Goal: Task Accomplishment & Management: Manage account settings

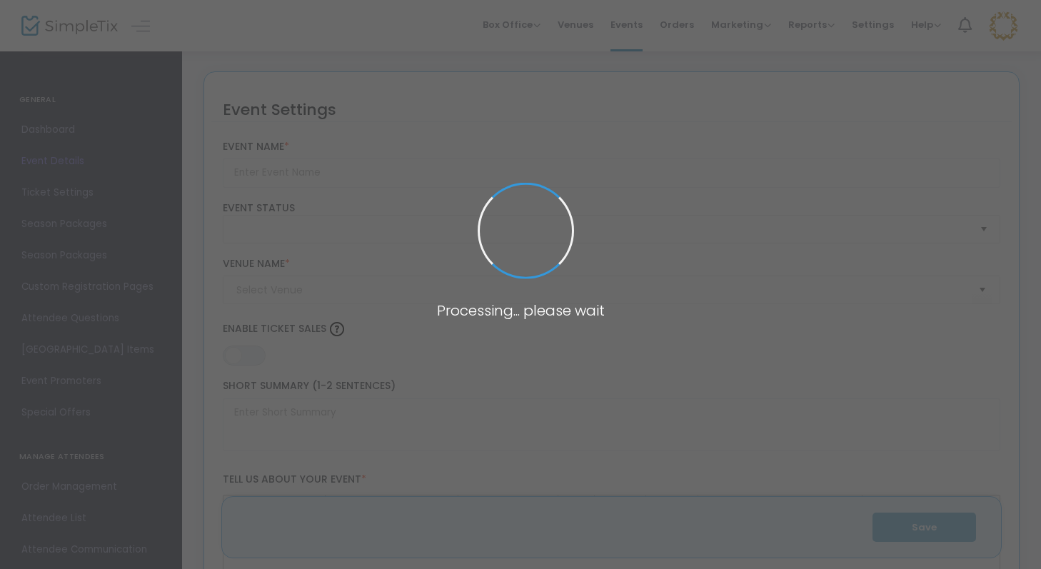
type input "Tofino Adventure Film Festival 2025"
type textarea "Tofino Adventure Film Fest is a celebration of mountain culture, outdoor advent…"
type input "Buy Tickets"
type input "Best Western Plus Tin Wis Resort"
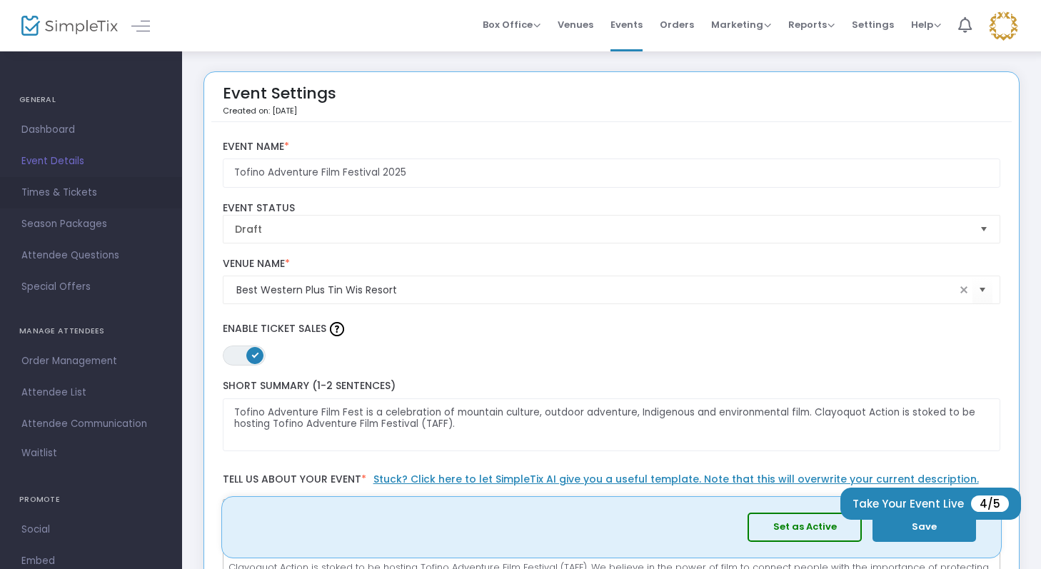
click at [76, 199] on span "Times & Tickets" at bounding box center [90, 193] width 139 height 19
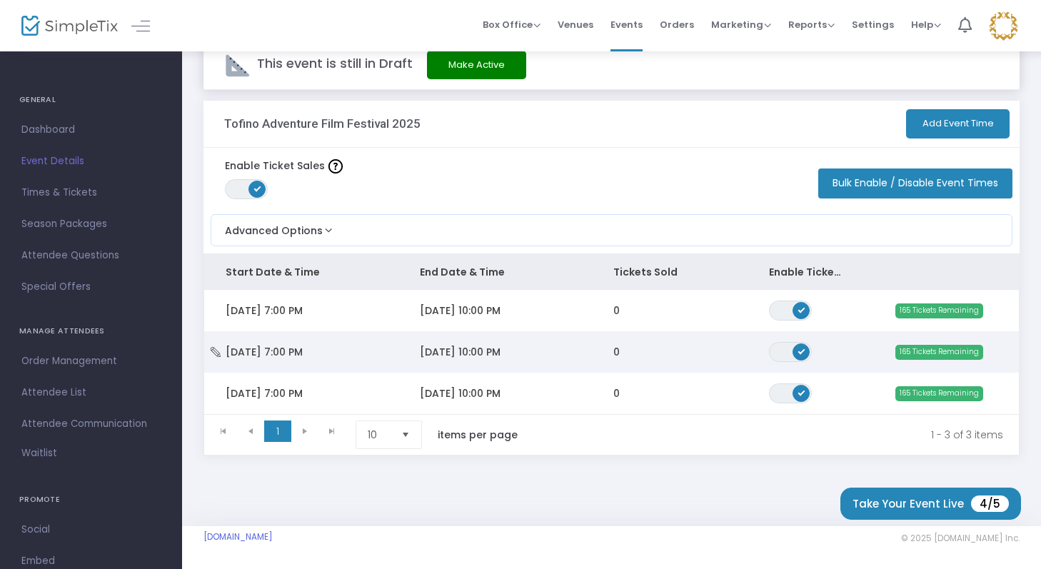
scroll to position [36, 0]
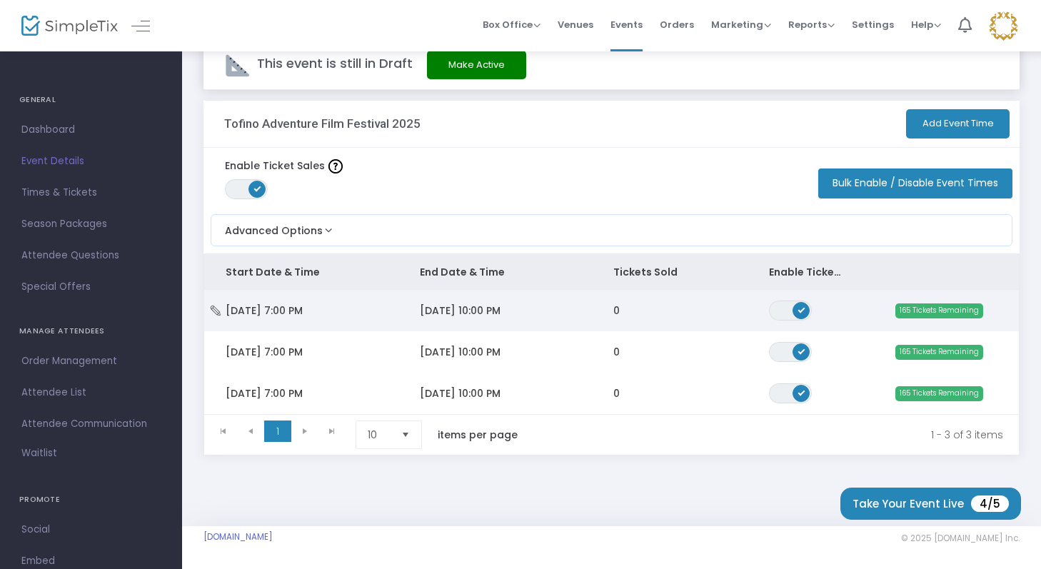
click at [486, 314] on td "[DATE] 10:00 PM" at bounding box center [496, 310] width 194 height 41
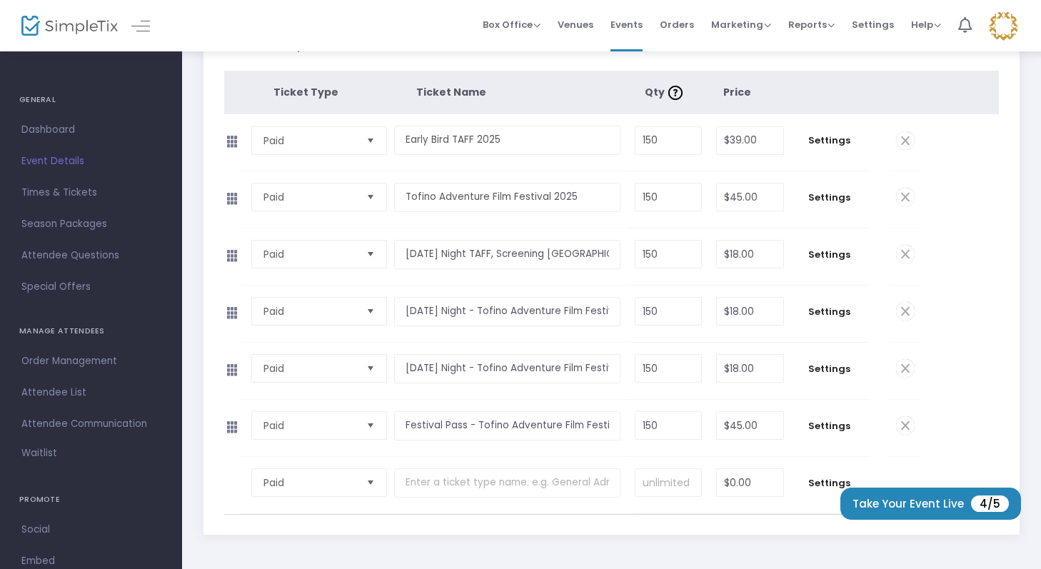
scroll to position [251, 0]
click at [908, 425] on span at bounding box center [905, 424] width 19 height 19
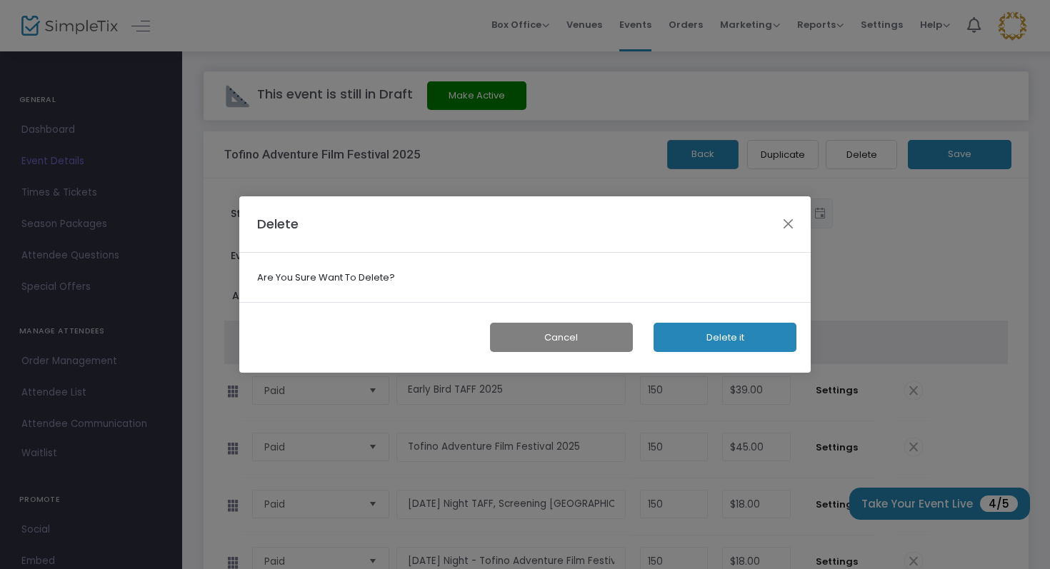
click at [710, 336] on button "Delete it" at bounding box center [725, 337] width 143 height 29
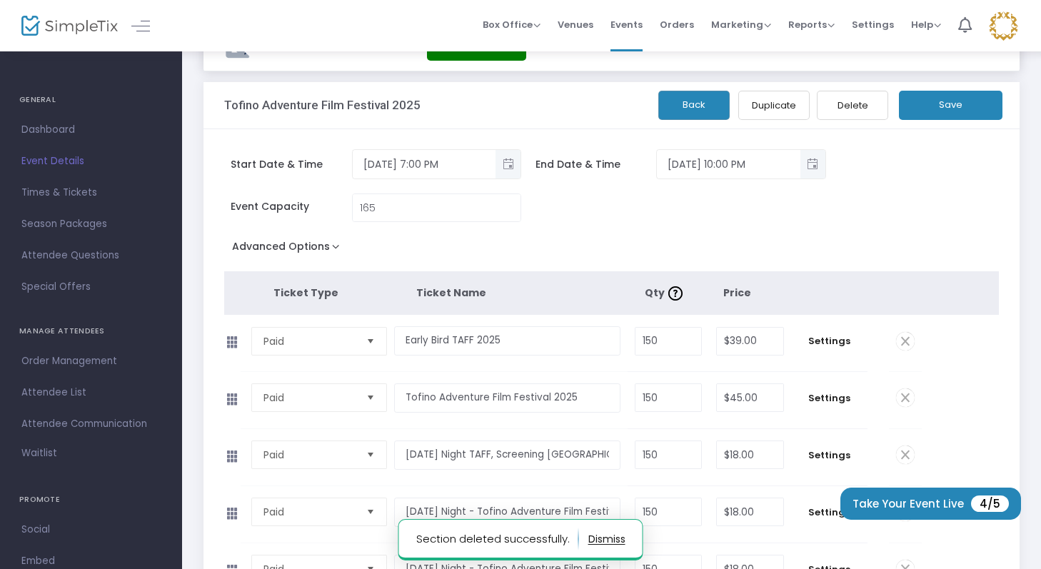
scroll to position [1, 0]
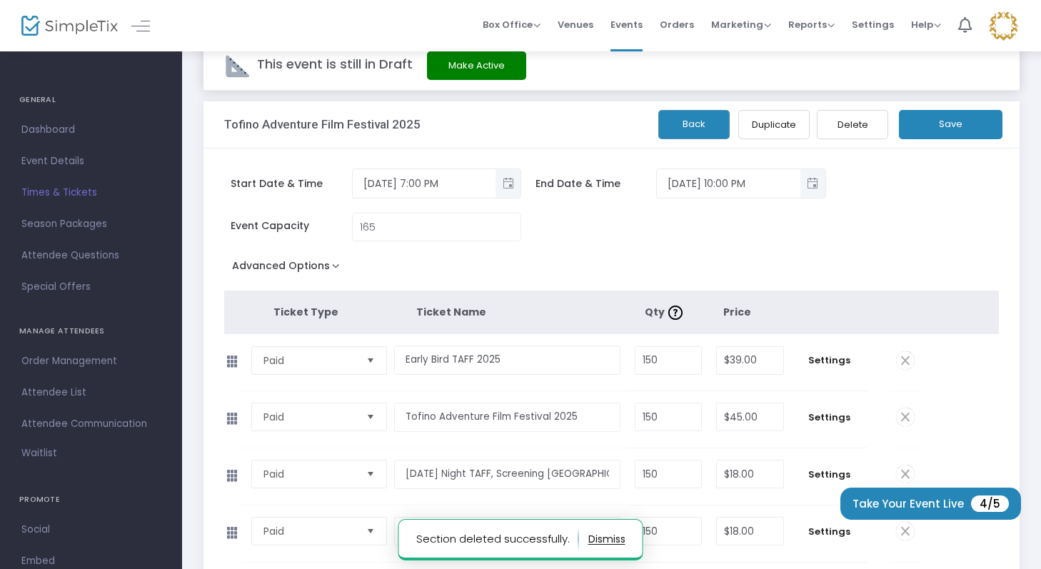
scroll to position [36, 0]
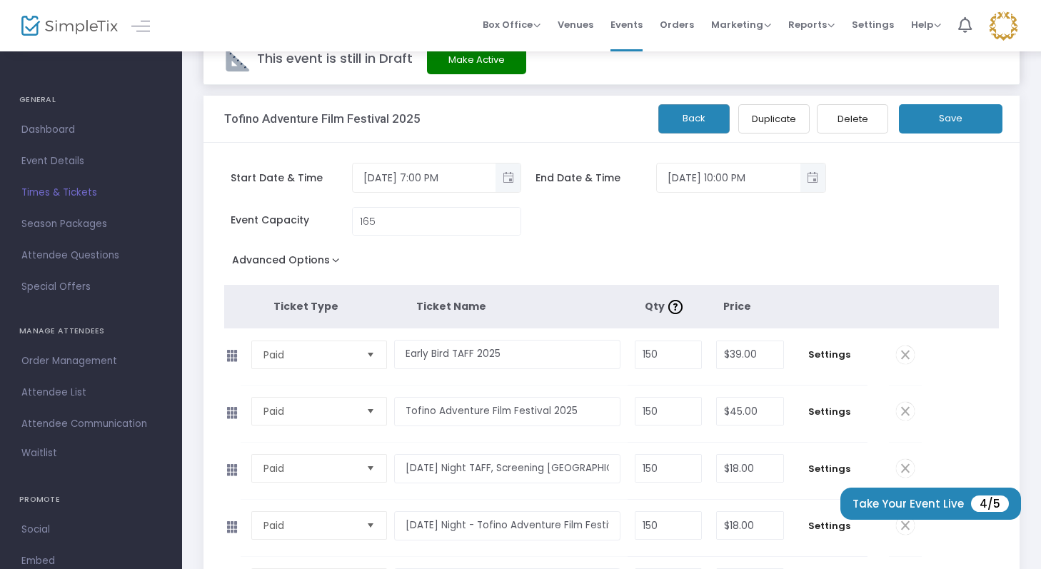
click at [694, 121] on button "Back" at bounding box center [694, 118] width 71 height 29
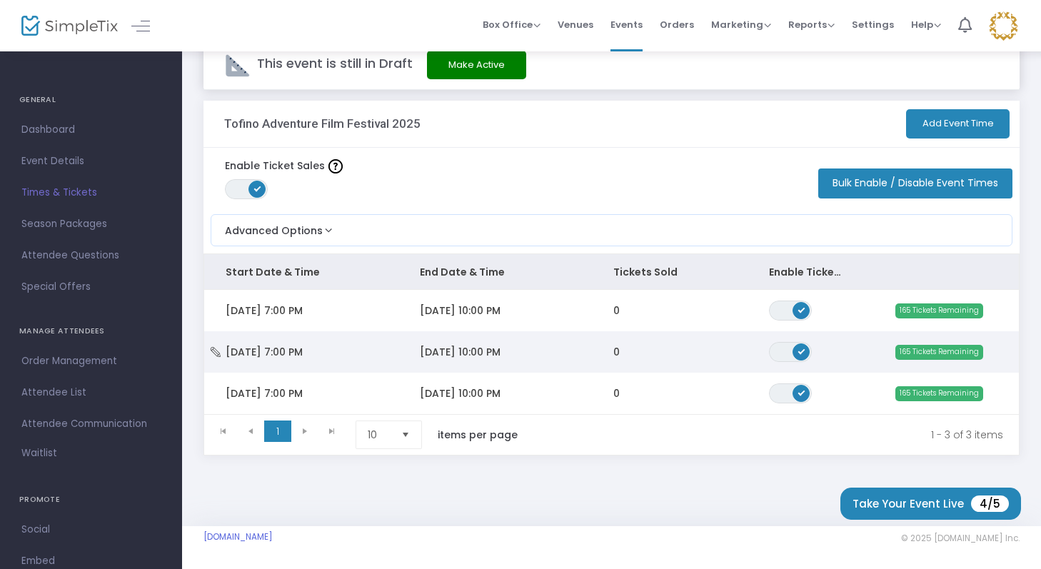
click at [486, 345] on span "[DATE] 10:00 PM" at bounding box center [460, 352] width 81 height 14
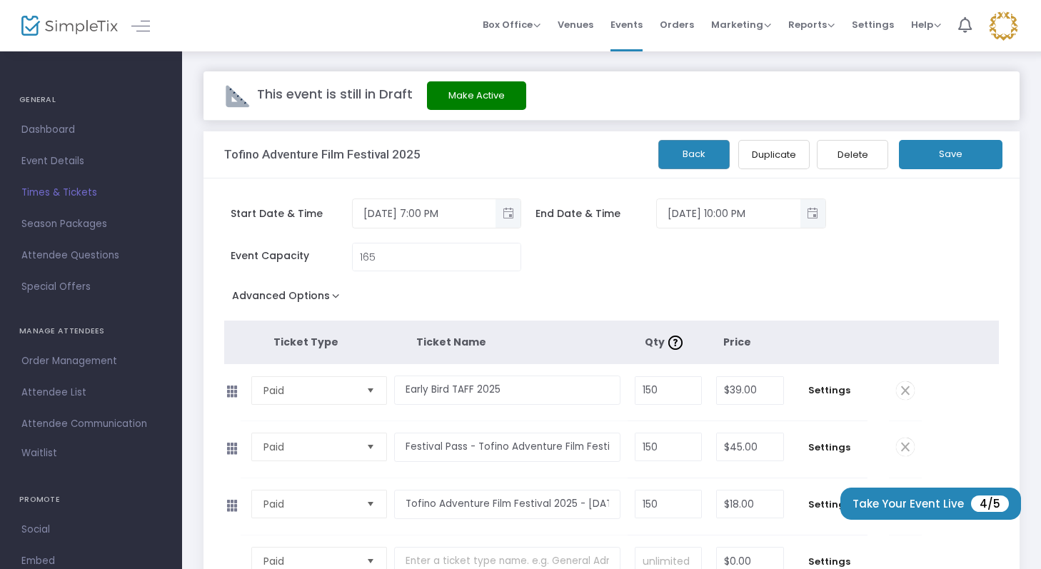
click at [704, 151] on button "Back" at bounding box center [694, 154] width 71 height 29
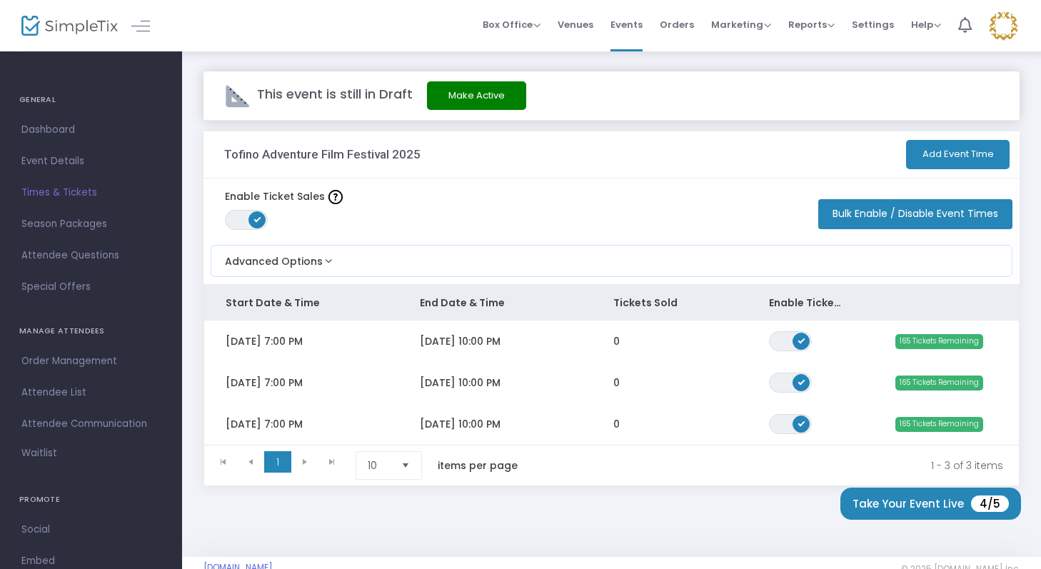
scroll to position [36, 0]
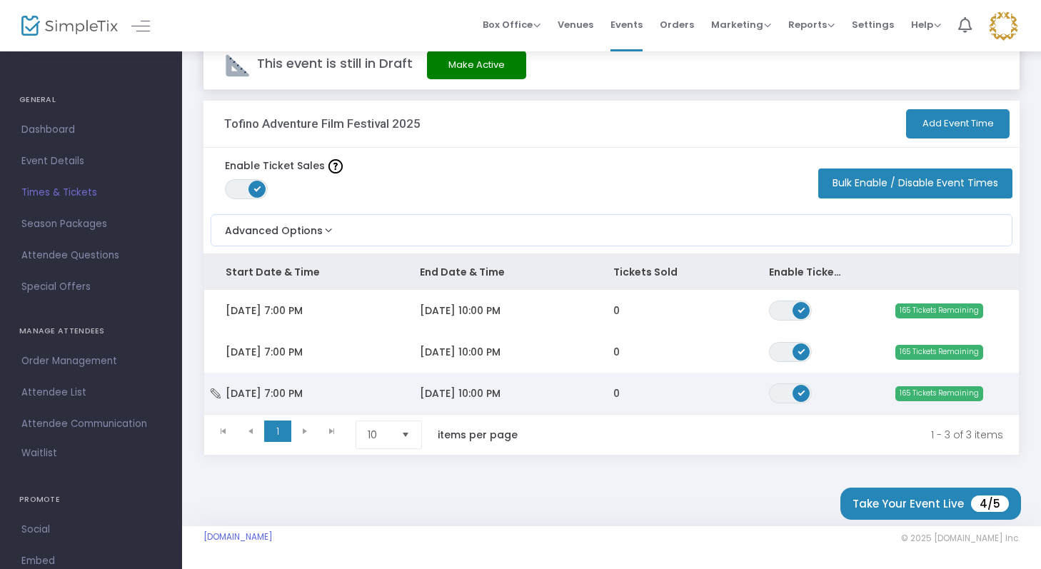
click at [529, 399] on td "[DATE] 10:00 PM" at bounding box center [496, 393] width 194 height 41
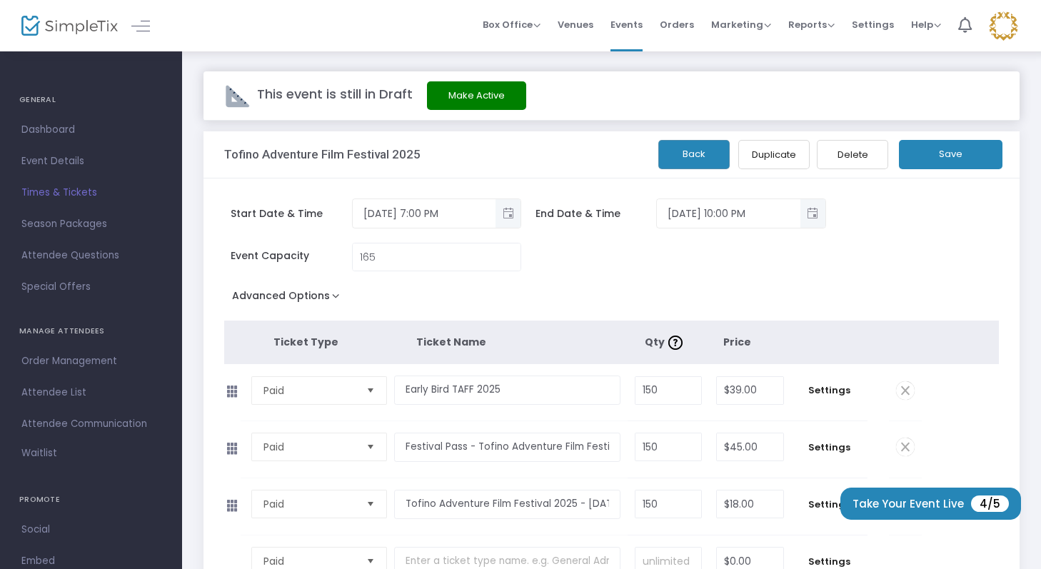
click at [955, 144] on button "Save" at bounding box center [951, 154] width 104 height 29
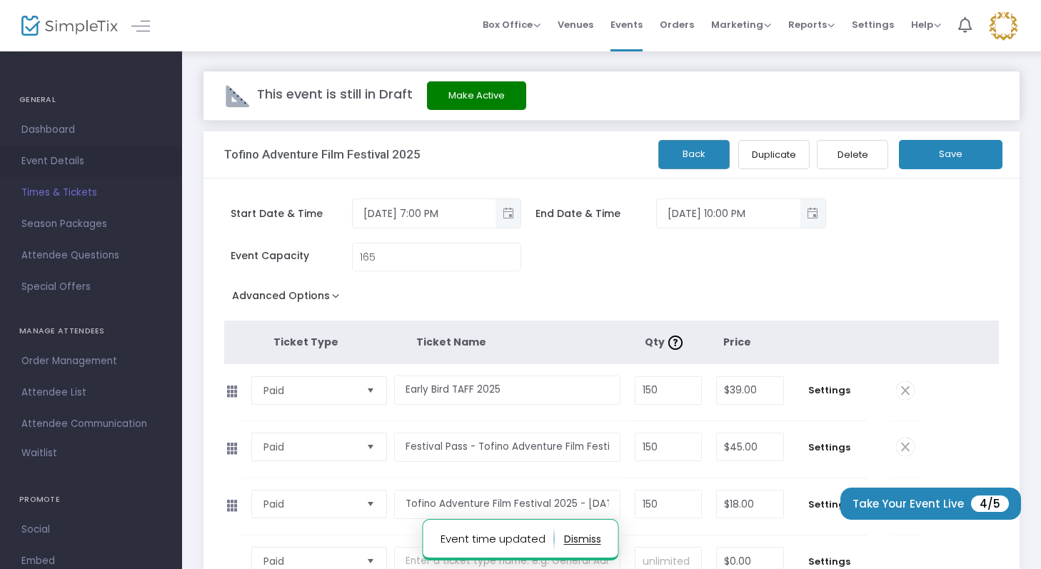
click at [61, 161] on span "Event Details" at bounding box center [90, 161] width 139 height 19
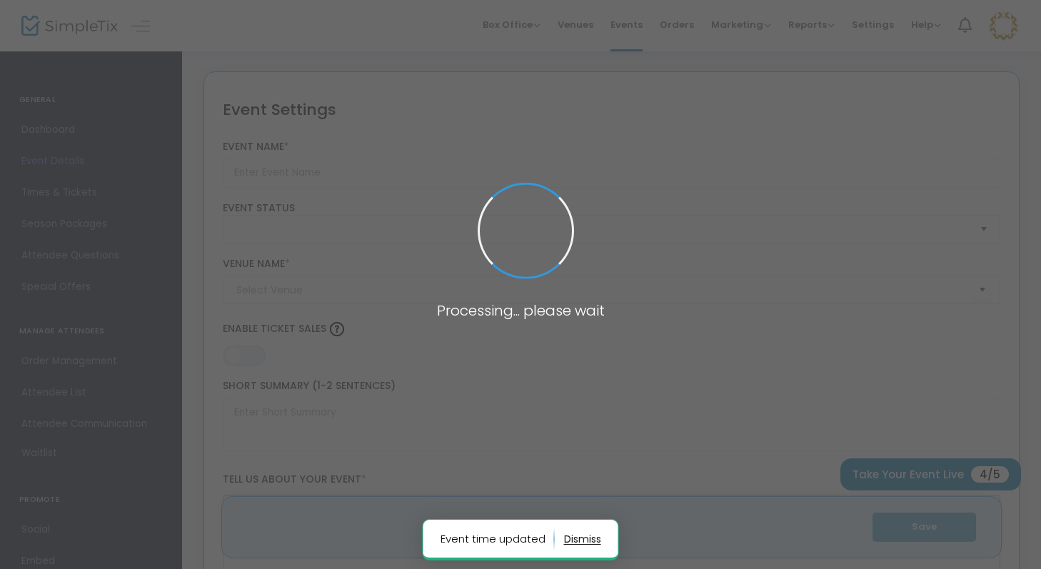
type input "Tofino Adventure Film Festival 2025"
type textarea "Tofino Adventure Film Fest is a celebration of mountain culture, outdoor advent…"
type input "Buy Tickets"
type input "Best Western Plus Tin Wis Resort"
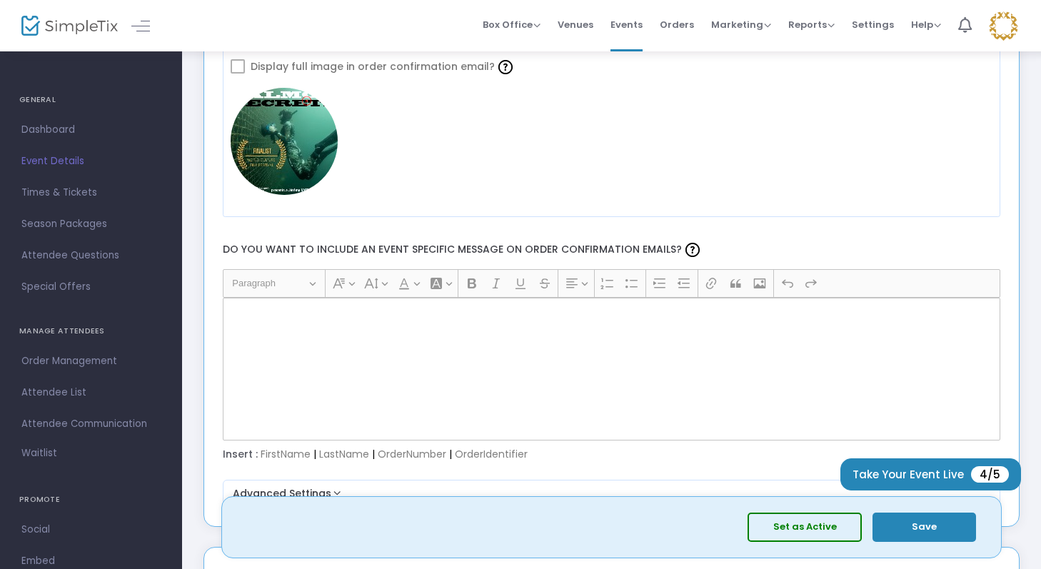
scroll to position [1743, 0]
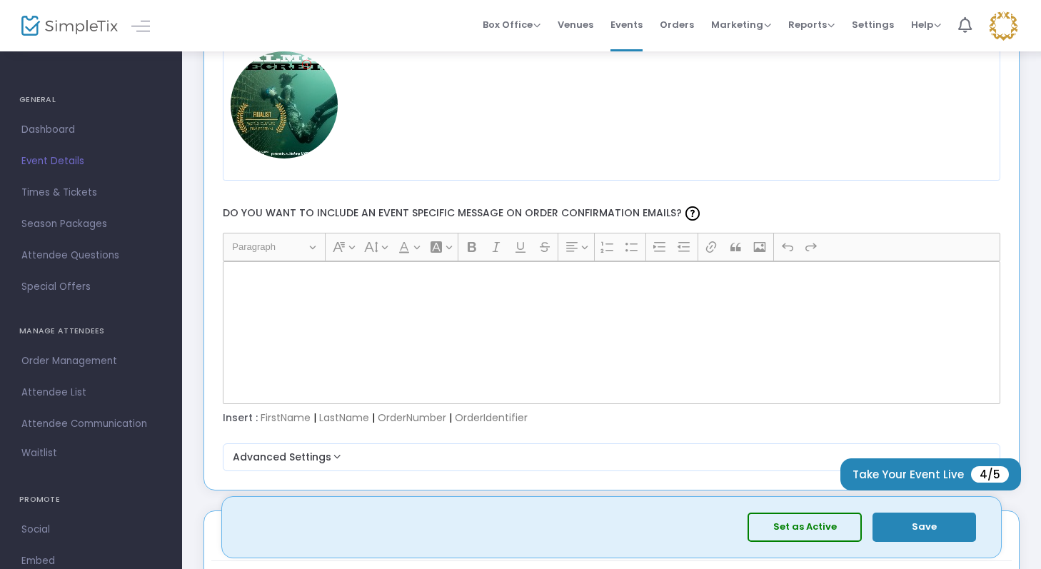
click at [529, 338] on div "Rich Text Editor, main" at bounding box center [612, 332] width 779 height 143
click at [396, 455] on button "Advanced Settings" at bounding box center [612, 457] width 767 height 17
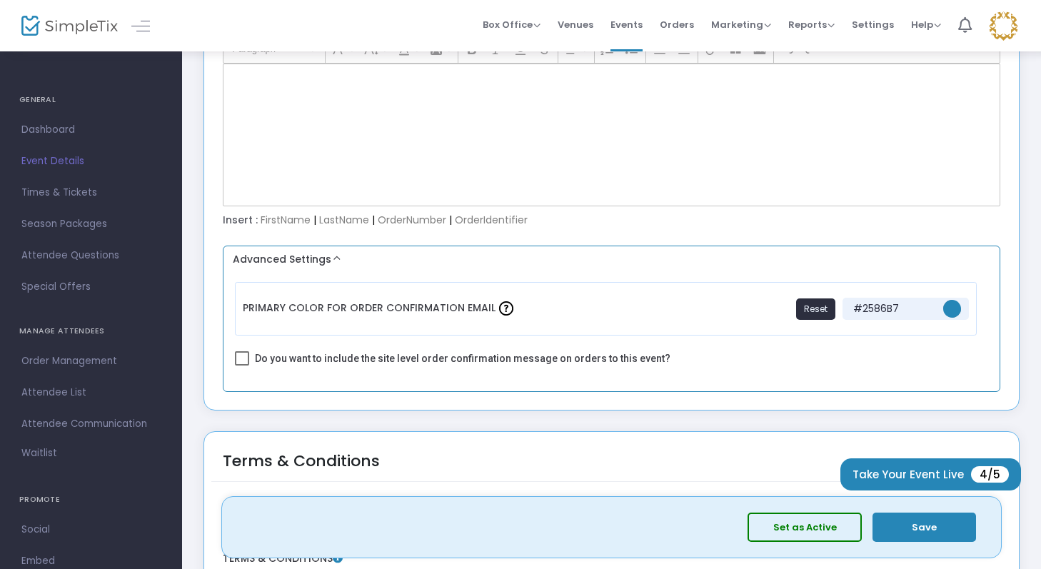
scroll to position [1944, 0]
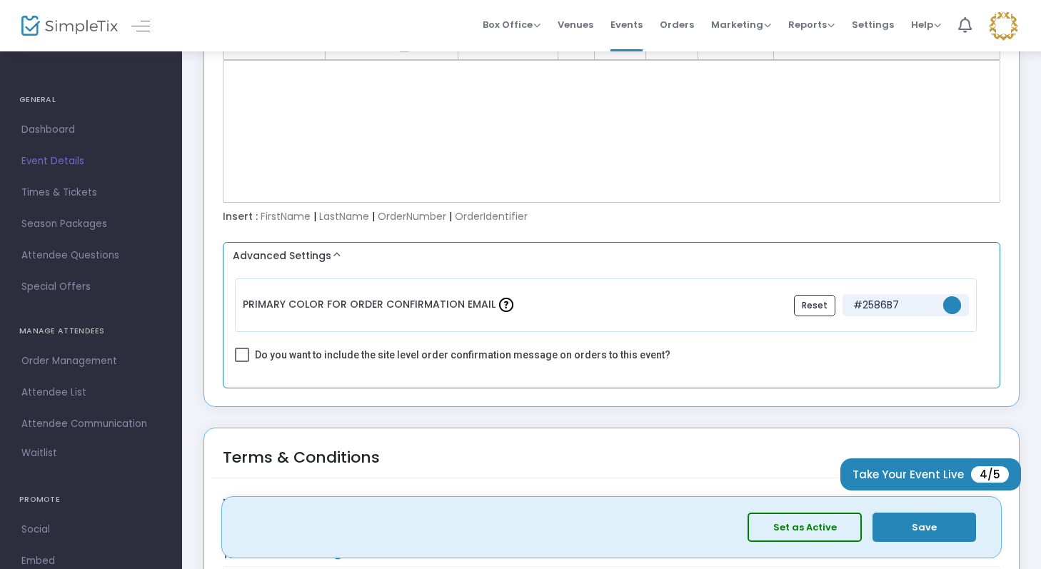
click at [809, 301] on button "Reset" at bounding box center [814, 305] width 41 height 21
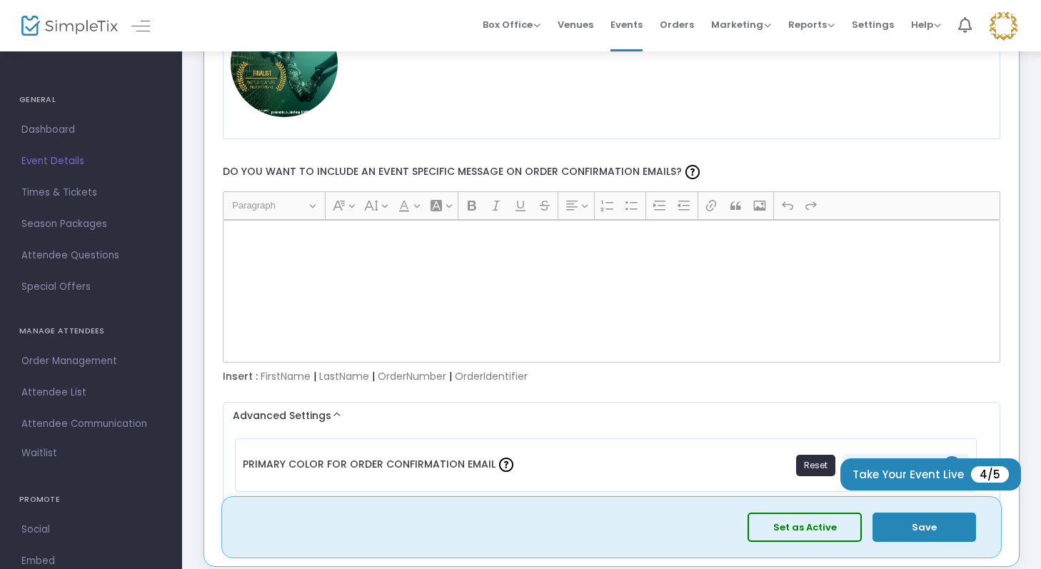
click at [374, 215] on ckeditor "Heading Paragraph Paragraph Heading 1 Heading 2 Heading 3 Font Family Font Fami…" at bounding box center [612, 276] width 779 height 171
click at [374, 270] on div "Rich Text Editor, main" at bounding box center [612, 291] width 779 height 143
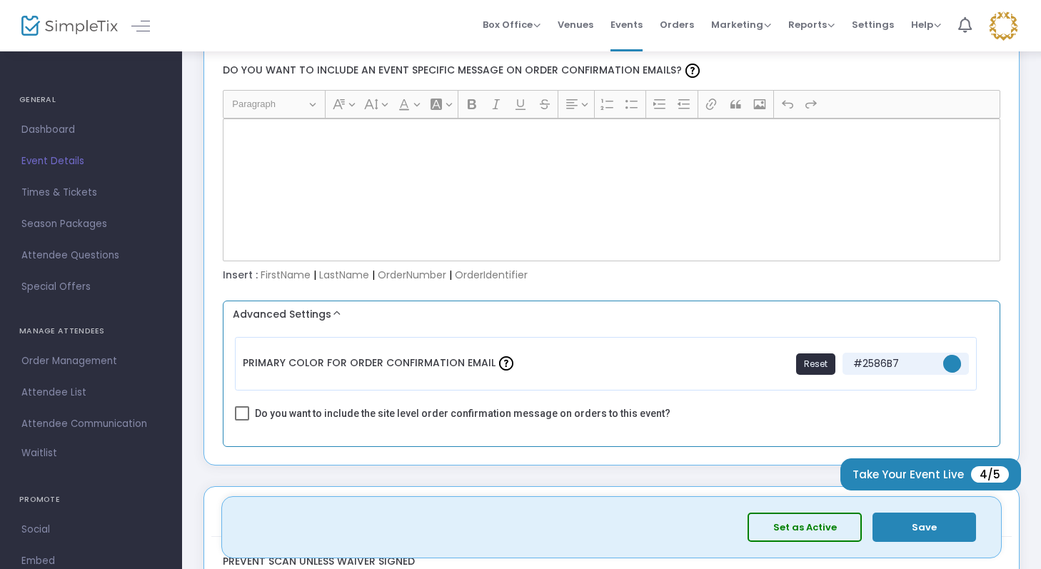
click at [311, 369] on label "Primary Color For Order Confirmation Email" at bounding box center [380, 364] width 274 height 38
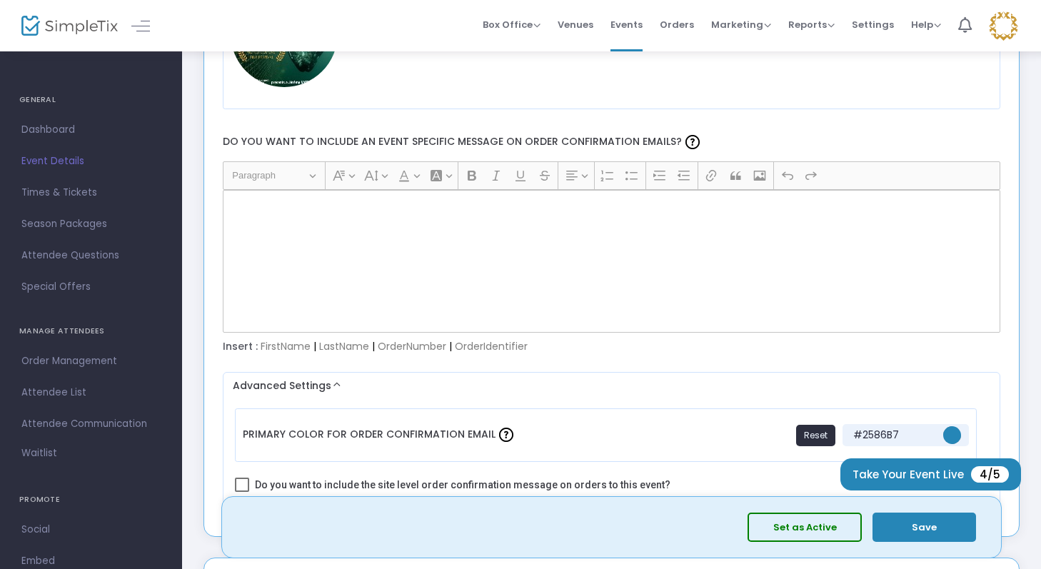
click at [355, 271] on div "Rich Text Editor, main" at bounding box center [612, 261] width 779 height 143
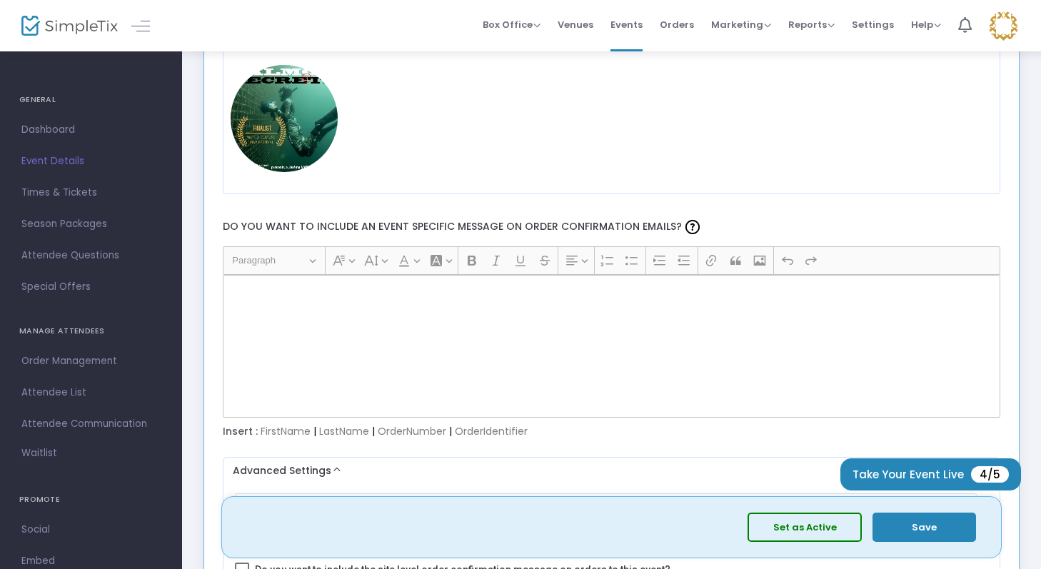
scroll to position [1724, 0]
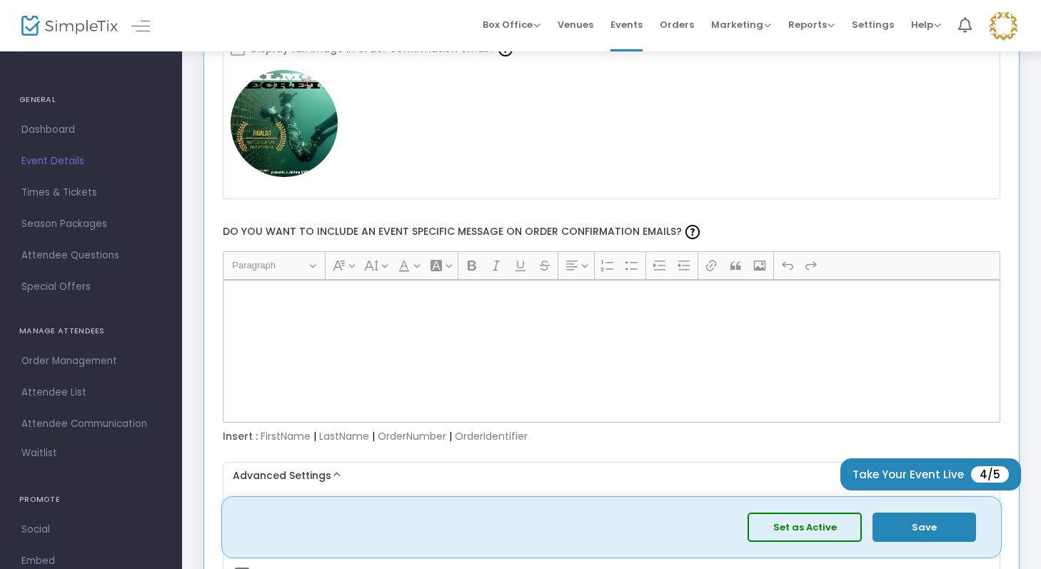
click at [294, 437] on div "Insert : FirstName | LastName | OrderNumber | OrderIdentifier" at bounding box center [612, 437] width 792 height 14
click at [339, 327] on div "Rich Text Editor, main" at bounding box center [612, 351] width 779 height 143
click at [684, 315] on div "Rich Text Editor, main" at bounding box center [612, 351] width 779 height 143
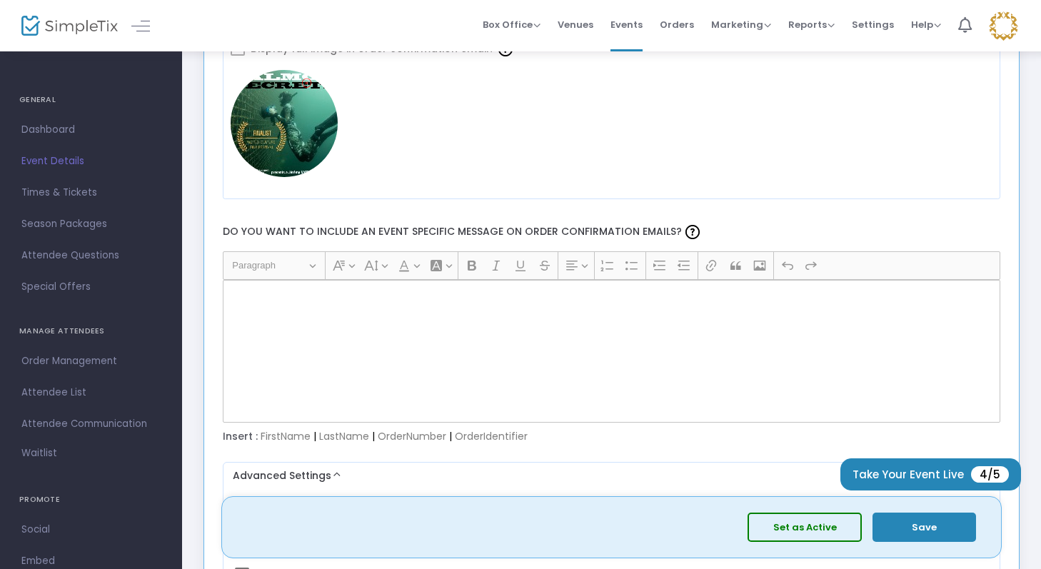
click at [631, 451] on div "Do you want to include an event specific message on order confirmation emails? …" at bounding box center [612, 334] width 792 height 256
click at [631, 390] on div "Rich Text Editor, main" at bounding box center [612, 351] width 779 height 143
click at [629, 384] on div "Rich Text Editor, main" at bounding box center [612, 351] width 779 height 143
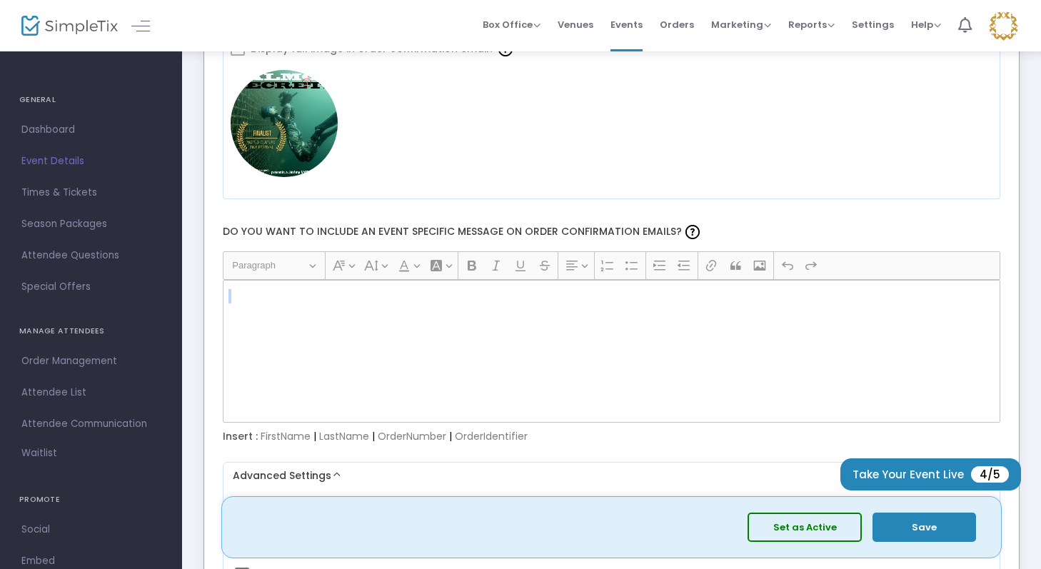
click at [303, 263] on span "Paragraph" at bounding box center [269, 265] width 74 height 17
click at [314, 264] on button "Heading Paragraph" at bounding box center [274, 266] width 96 height 22
click at [305, 322] on div "Rich Text Editor, main" at bounding box center [612, 351] width 779 height 143
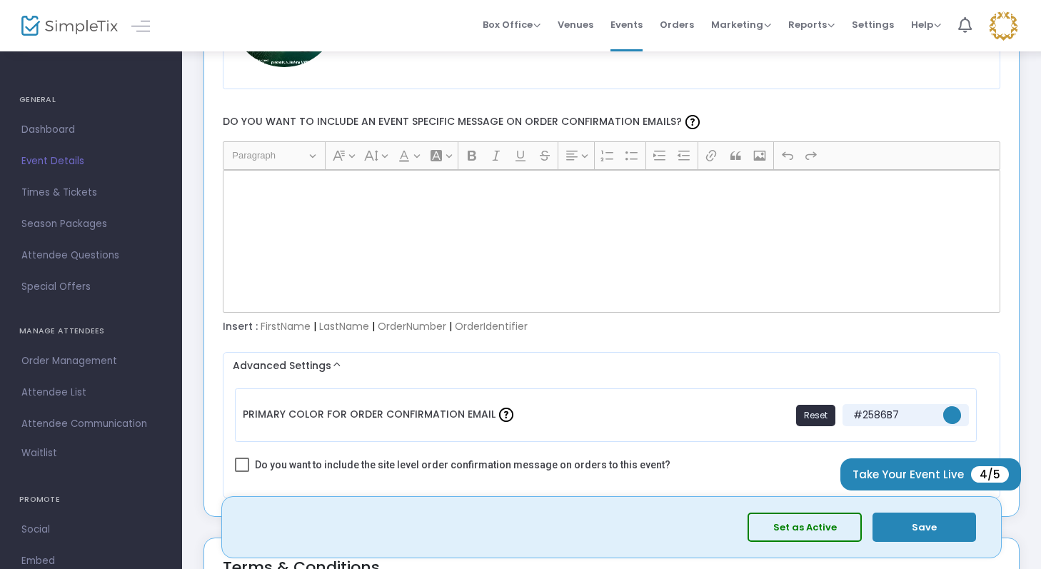
scroll to position [1706, 0]
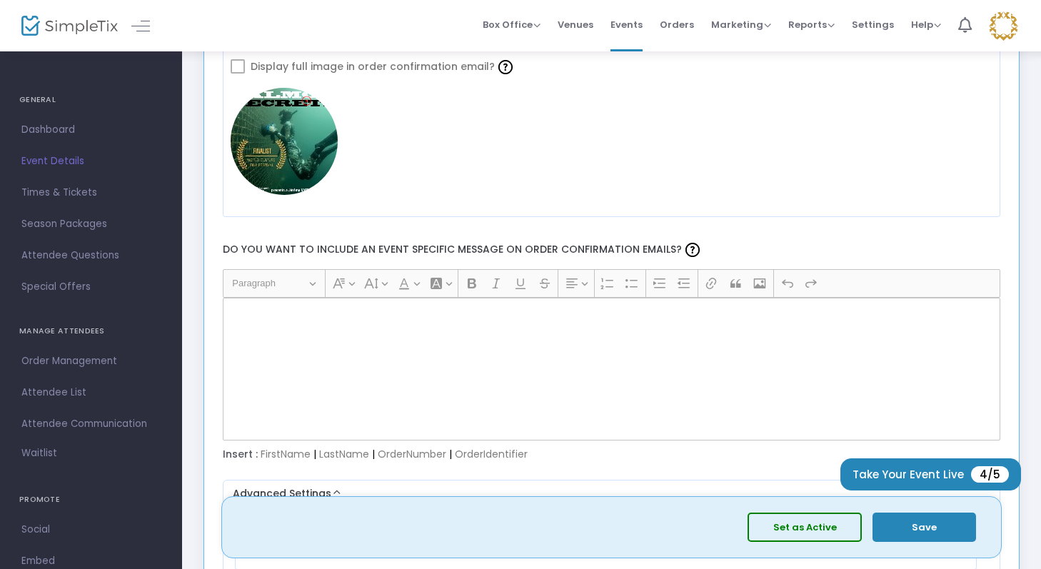
click at [317, 311] on p "Rich Text Editor, main" at bounding box center [612, 314] width 766 height 14
click at [333, 329] on div "Rich Text Editor, main" at bounding box center [612, 369] width 779 height 143
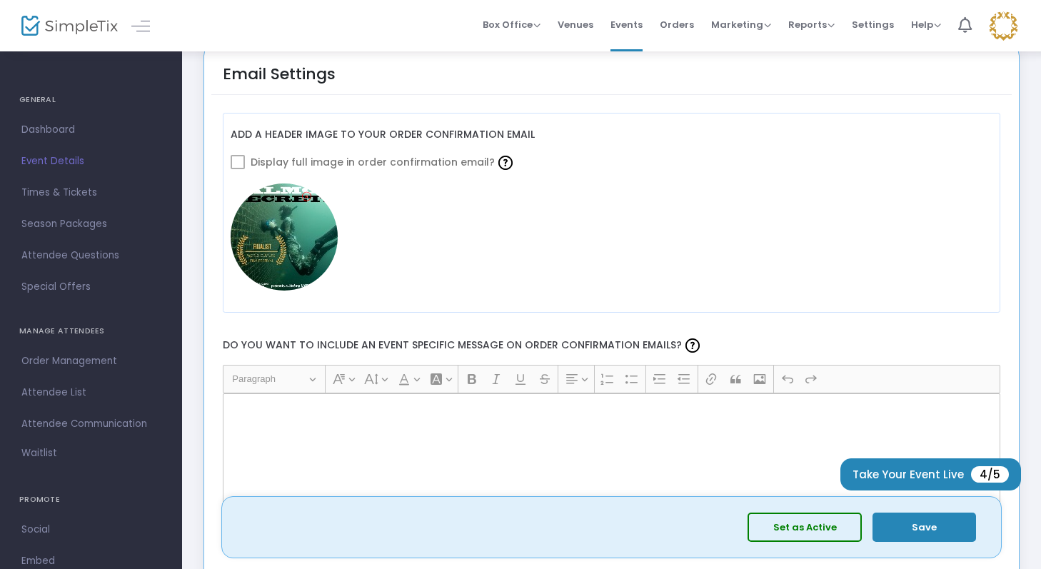
scroll to position [1611, 0]
click at [241, 165] on span at bounding box center [238, 161] width 14 height 14
click at [238, 159] on span at bounding box center [238, 161] width 14 height 14
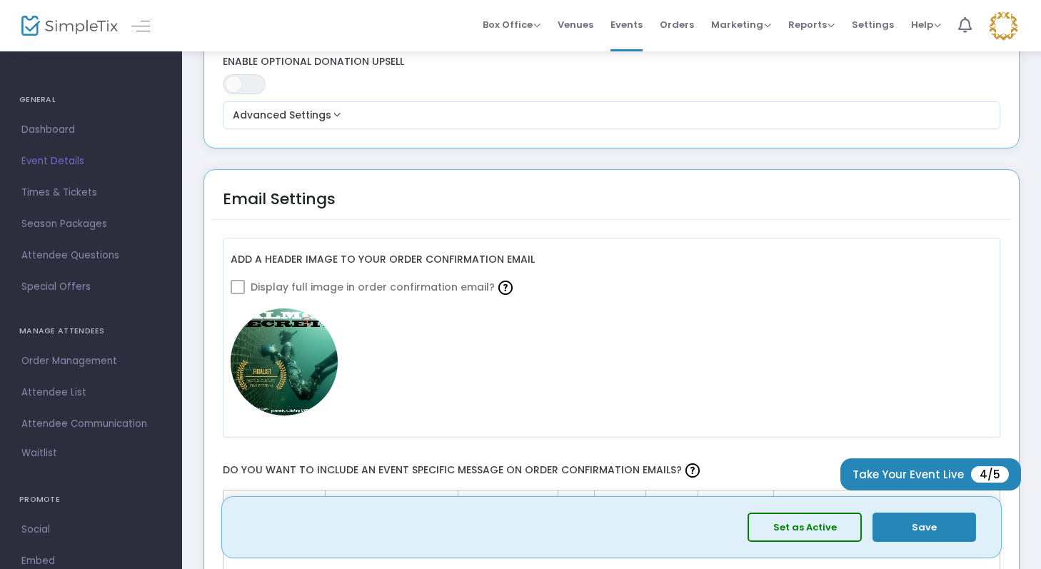
click at [257, 194] on div "Email Settings" at bounding box center [279, 208] width 113 height 42
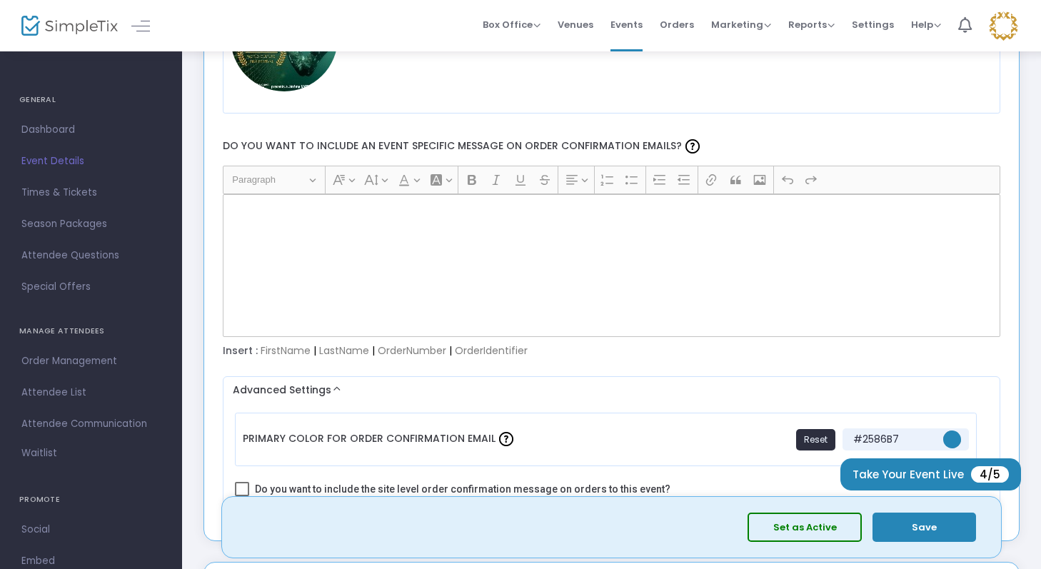
scroll to position [1812, 0]
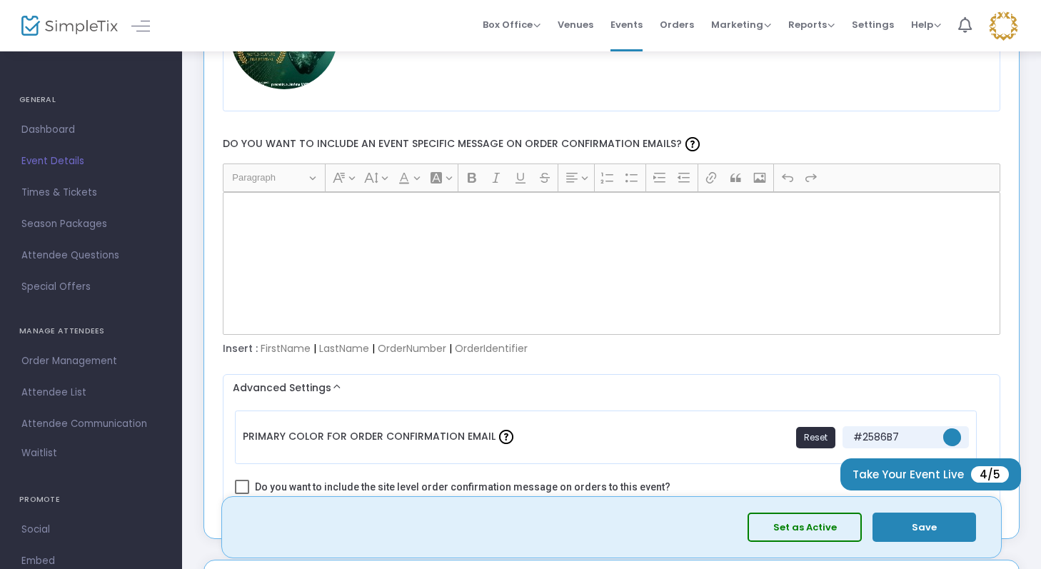
click at [259, 241] on div "Rich Text Editor, main" at bounding box center [612, 263] width 779 height 143
click at [271, 237] on div "Rich Text Editor, main" at bounding box center [612, 263] width 779 height 143
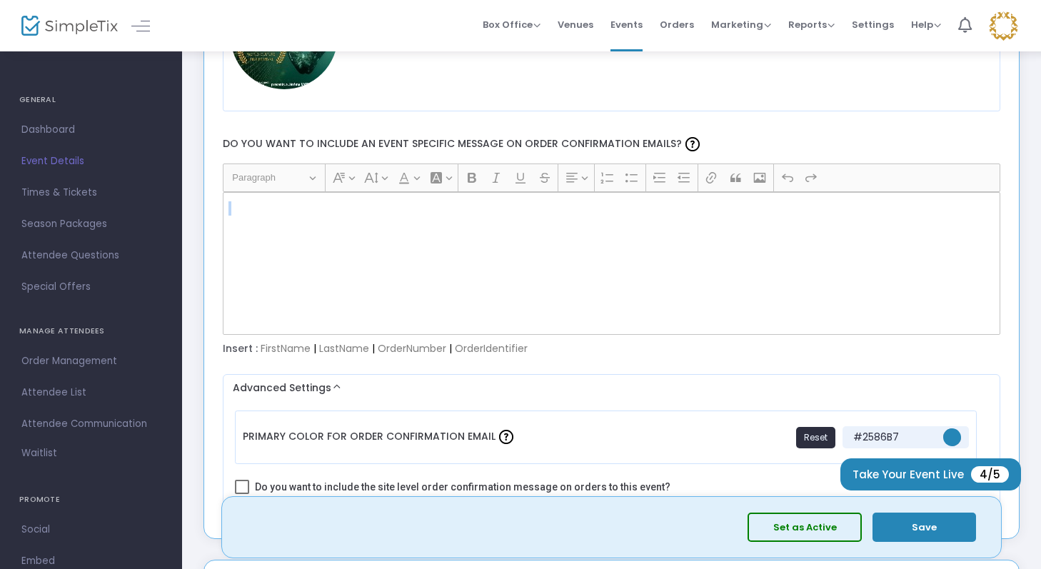
click at [271, 237] on div "Rich Text Editor, main" at bounding box center [612, 263] width 779 height 143
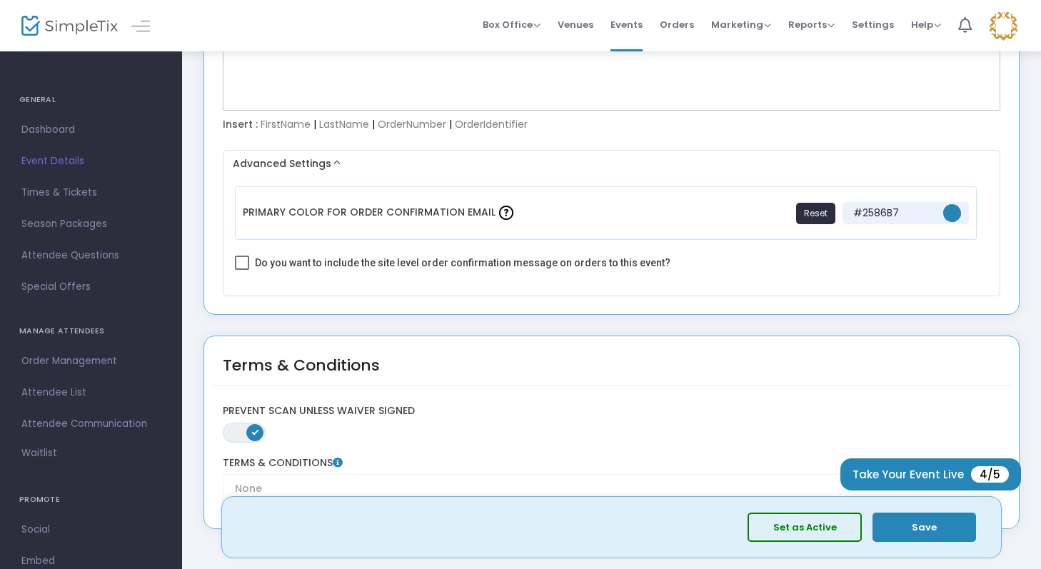
scroll to position [1769, 0]
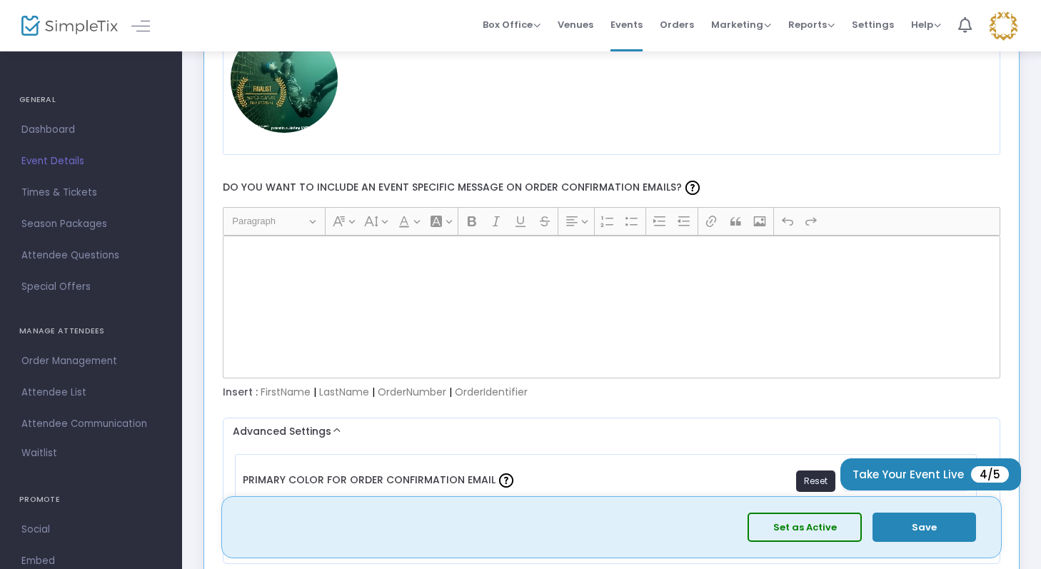
click at [276, 248] on p "Rich Text Editor, main" at bounding box center [612, 252] width 766 height 14
click at [282, 287] on div "Rich Text Editor, main" at bounding box center [612, 307] width 779 height 143
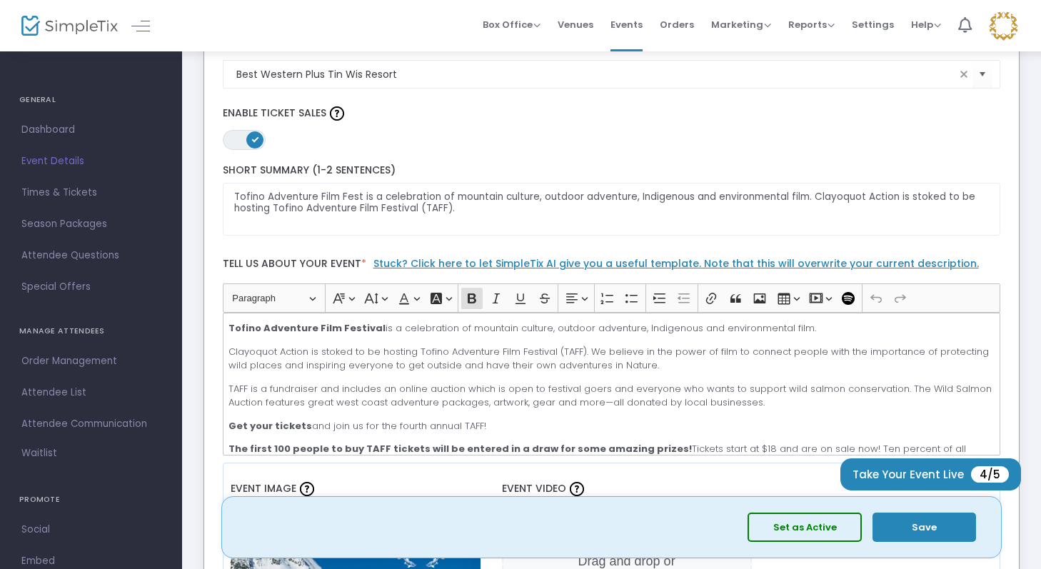
scroll to position [0, 0]
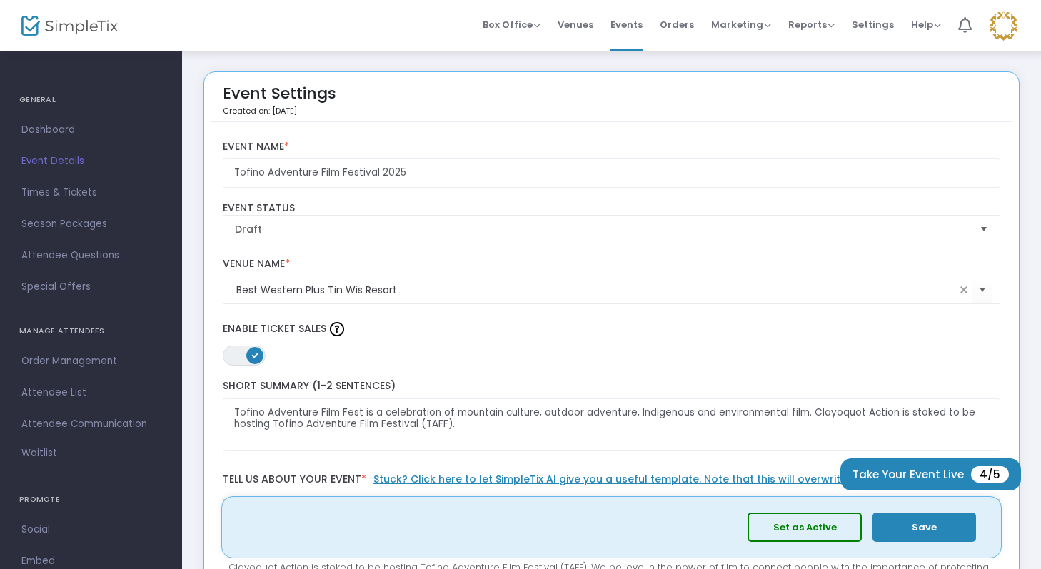
click at [1008, 28] on img at bounding box center [1003, 25] width 29 height 29
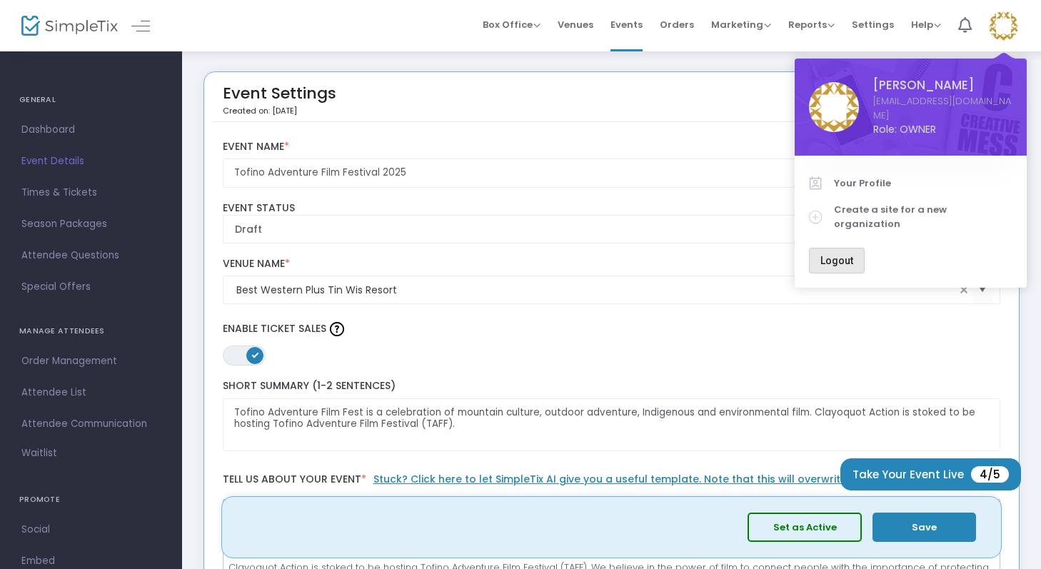
click at [841, 248] on button "Logout" at bounding box center [837, 261] width 56 height 26
